Goal: Find specific page/section: Find specific page/section

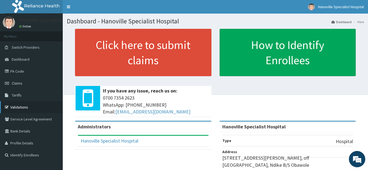
click at [26, 106] on link "Validations" at bounding box center [31, 107] width 63 height 12
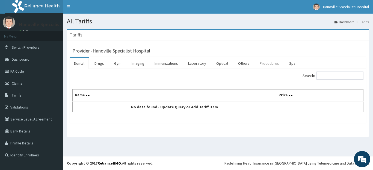
click at [263, 61] on link "Procedures" at bounding box center [269, 63] width 28 height 11
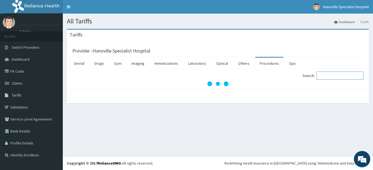
click at [330, 77] on input "Search:" at bounding box center [339, 76] width 47 height 8
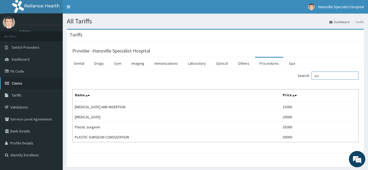
type input "pla"
click at [34, 82] on link "Claims" at bounding box center [31, 83] width 63 height 12
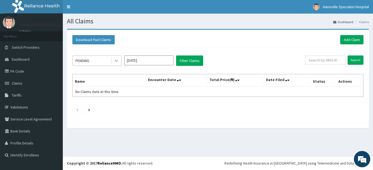
click at [116, 61] on icon at bounding box center [116, 61] width 3 height 2
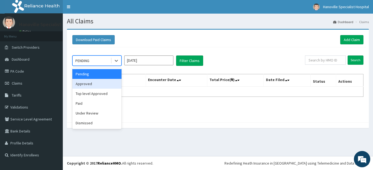
click at [115, 83] on div "Approved" at bounding box center [96, 84] width 49 height 10
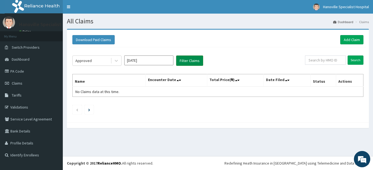
click at [189, 62] on button "Filter Claims" at bounding box center [189, 61] width 27 height 10
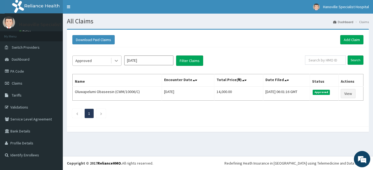
click at [113, 63] on icon at bounding box center [115, 60] width 5 height 5
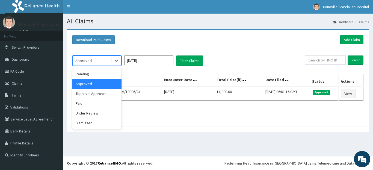
click at [115, 88] on div "Approved" at bounding box center [96, 84] width 49 height 10
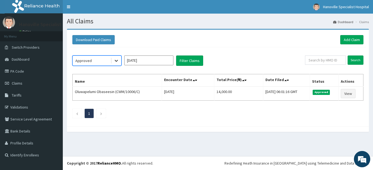
click at [117, 58] on icon at bounding box center [115, 60] width 5 height 5
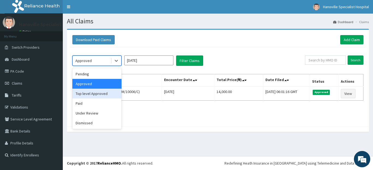
click at [114, 98] on div "Top level Approved" at bounding box center [96, 94] width 49 height 10
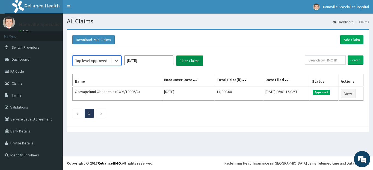
click at [188, 62] on button "Filter Claims" at bounding box center [189, 61] width 27 height 10
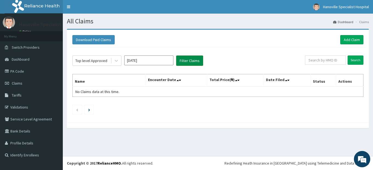
click at [188, 62] on button "Filter Claims" at bounding box center [189, 61] width 27 height 10
click at [116, 61] on icon at bounding box center [115, 60] width 5 height 5
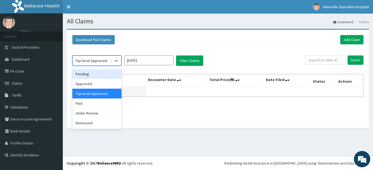
click at [122, 91] on td "No Claims data at this time." at bounding box center [109, 92] width 73 height 10
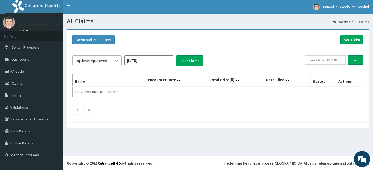
click at [118, 61] on icon at bounding box center [115, 60] width 5 height 5
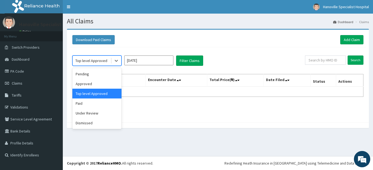
click at [104, 97] on div "Top level Approved" at bounding box center [96, 94] width 49 height 10
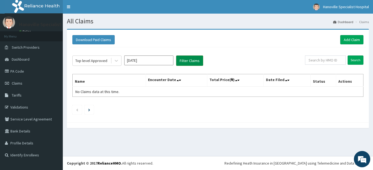
click at [191, 62] on button "Filter Claims" at bounding box center [189, 61] width 27 height 10
click at [116, 60] on icon at bounding box center [115, 60] width 5 height 5
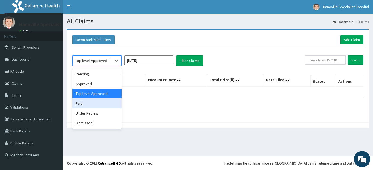
click at [98, 106] on div "Paid" at bounding box center [96, 104] width 49 height 10
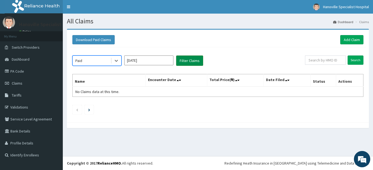
click at [184, 61] on button "Filter Claims" at bounding box center [189, 61] width 27 height 10
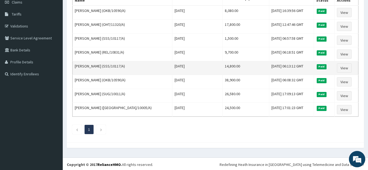
scroll to position [83, 0]
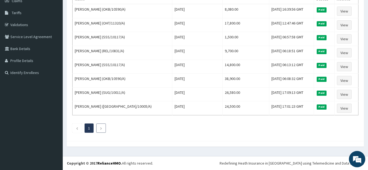
click at [100, 128] on icon "Next page" at bounding box center [101, 128] width 2 height 3
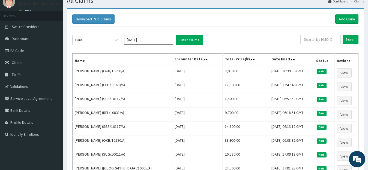
scroll to position [4, 0]
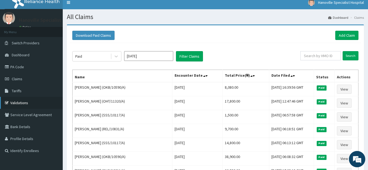
click at [49, 98] on link "Validations" at bounding box center [31, 103] width 63 height 12
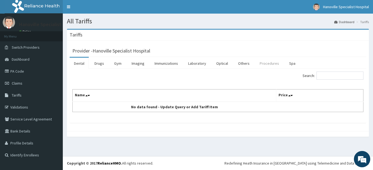
click at [266, 62] on link "Procedures" at bounding box center [269, 63] width 28 height 11
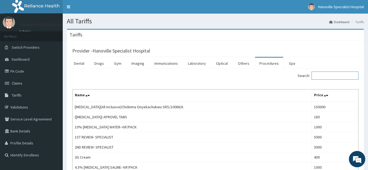
click at [342, 77] on input "Search:" at bounding box center [334, 76] width 47 height 8
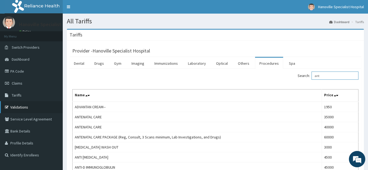
type input "ant"
click at [40, 105] on link "Validations" at bounding box center [31, 107] width 63 height 12
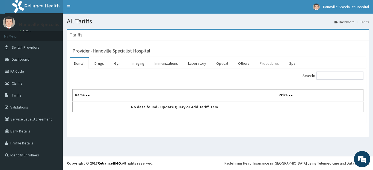
click at [267, 63] on link "Procedures" at bounding box center [269, 63] width 28 height 11
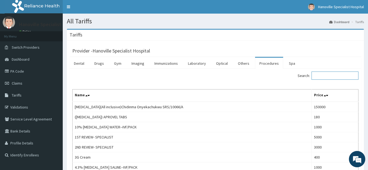
click at [323, 74] on input "Search:" at bounding box center [334, 76] width 47 height 8
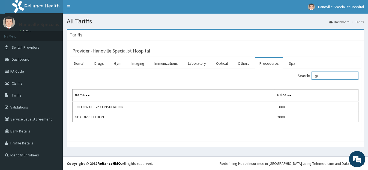
type input "g"
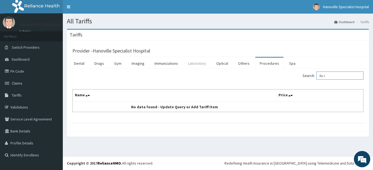
type input "fbc l"
click at [199, 62] on link "Laboratory" at bounding box center [197, 63] width 27 height 11
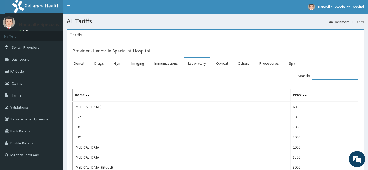
click at [333, 75] on input "Search:" at bounding box center [334, 76] width 47 height 8
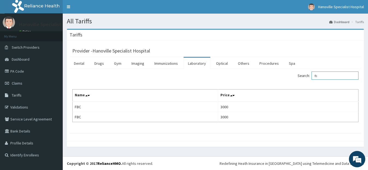
type input "f"
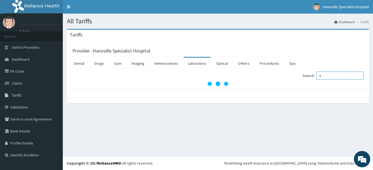
type input "f"
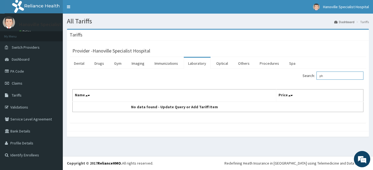
type input "p"
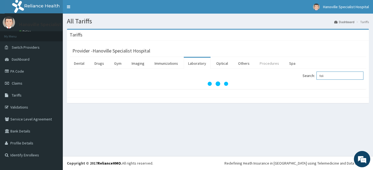
type input "foli"
click at [275, 66] on link "Procedures" at bounding box center [269, 63] width 28 height 11
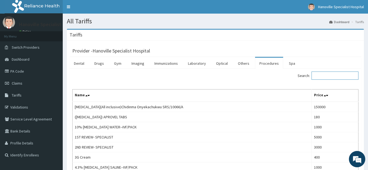
click at [327, 77] on input "Search:" at bounding box center [334, 76] width 47 height 8
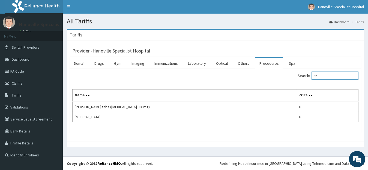
type input "f"
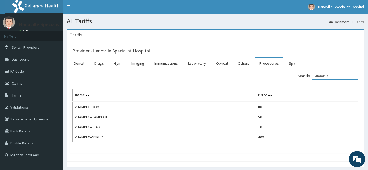
type input "vitamin c"
